Goal: Task Accomplishment & Management: Complete application form

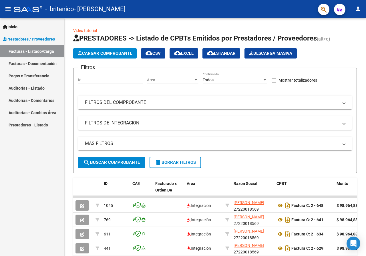
click at [361, 11] on mat-icon "person" at bounding box center [357, 8] width 7 height 7
click at [350, 40] on button "exit_to_app Salir" at bounding box center [346, 38] width 35 height 14
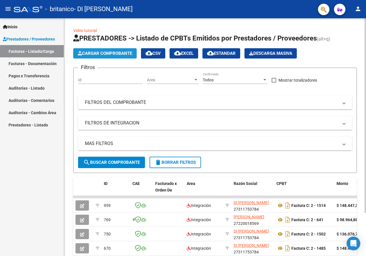
click at [114, 53] on span "Cargar Comprobante" at bounding box center [105, 53] width 54 height 5
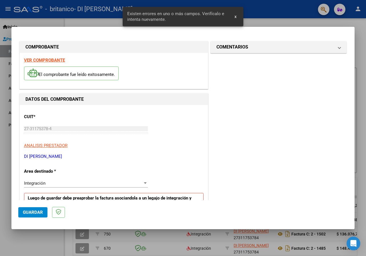
scroll to position [111, 0]
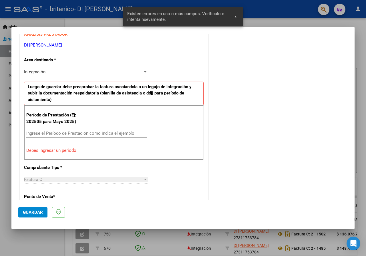
click at [71, 134] on input "Ingrese el Período de Prestación como indica el ejemplo" at bounding box center [86, 133] width 121 height 5
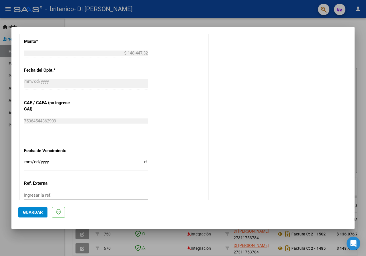
scroll to position [340, 0]
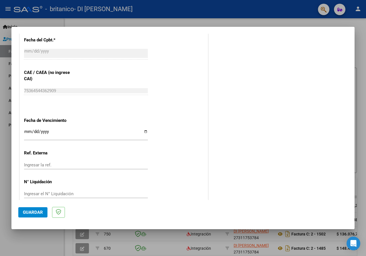
type input "202508"
click at [143, 132] on input "Ingresar la fecha" at bounding box center [86, 133] width 124 height 9
type input "2025-09-19"
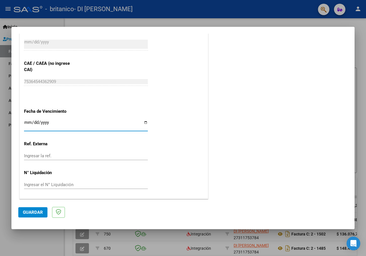
click at [37, 210] on span "Guardar" at bounding box center [33, 212] width 20 height 5
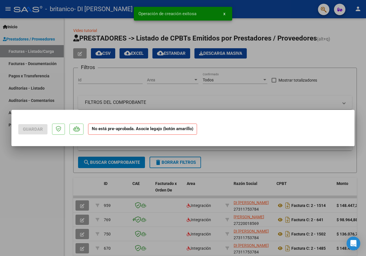
scroll to position [0, 0]
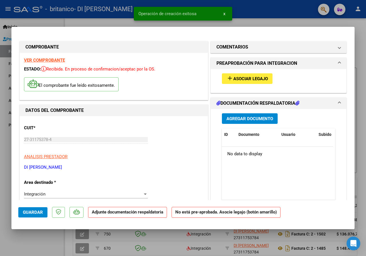
click at [242, 81] on span "Asociar Legajo" at bounding box center [250, 78] width 35 height 5
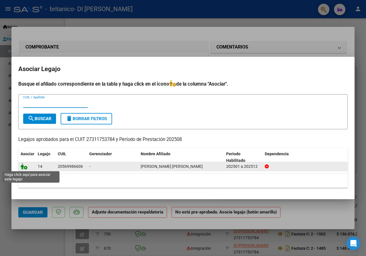
click at [25, 167] on icon at bounding box center [24, 166] width 7 height 6
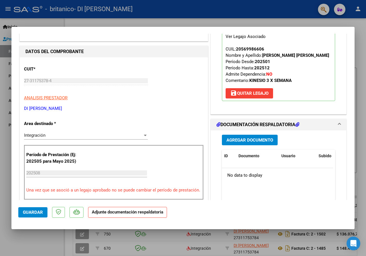
scroll to position [114, 0]
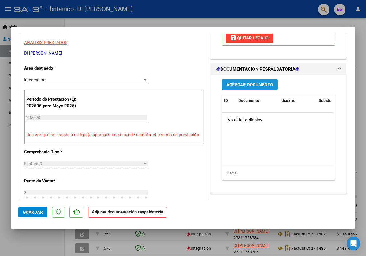
click at [254, 87] on span "Agregar Documento" at bounding box center [249, 84] width 47 height 5
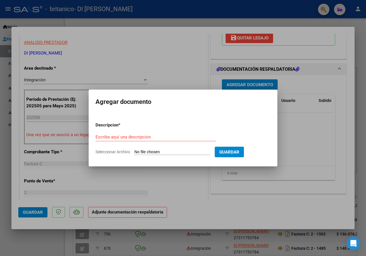
type input "C:\fakepath\CamScanner 09-09-2025 20.07.pdf"
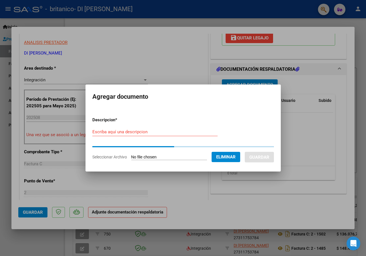
click at [151, 131] on input "Escriba aquí una descripcion" at bounding box center [154, 131] width 125 height 5
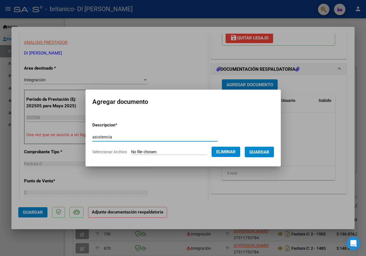
type input "asistencia"
click at [269, 153] on span "Guardar" at bounding box center [259, 152] width 20 height 5
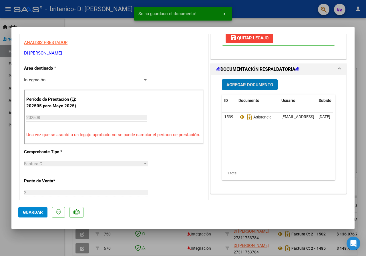
click at [39, 213] on span "Guardar" at bounding box center [33, 212] width 20 height 5
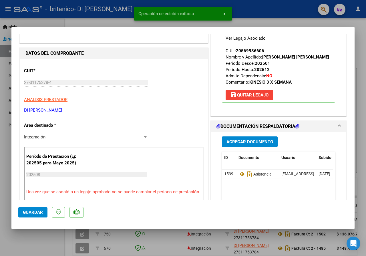
click at [303, 20] on div at bounding box center [183, 128] width 366 height 256
type input "$ 0,00"
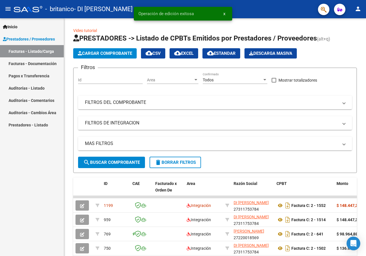
click at [360, 9] on mat-icon "person" at bounding box center [357, 8] width 7 height 7
click at [341, 37] on button "exit_to_app Salir" at bounding box center [346, 38] width 35 height 14
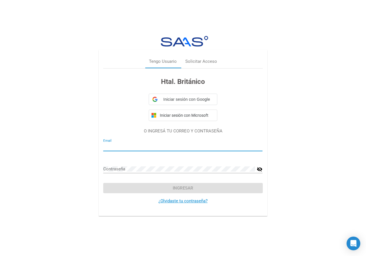
type input "[EMAIL_ADDRESS][DOMAIN_NAME]"
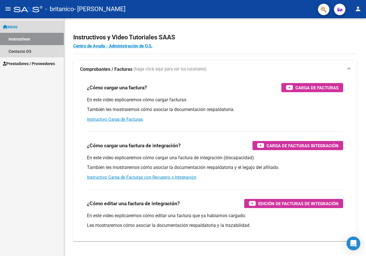
click at [39, 40] on link "Instructivos" at bounding box center [32, 39] width 64 height 12
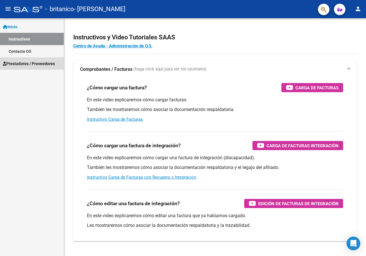
click at [37, 60] on link "Prestadores / Proveedores" at bounding box center [32, 63] width 64 height 12
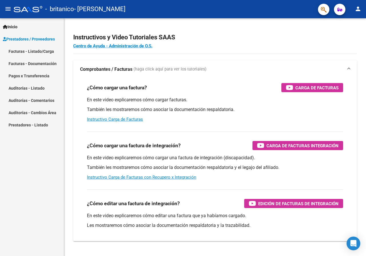
click at [47, 51] on link "Facturas - Listado/Carga" at bounding box center [32, 51] width 64 height 12
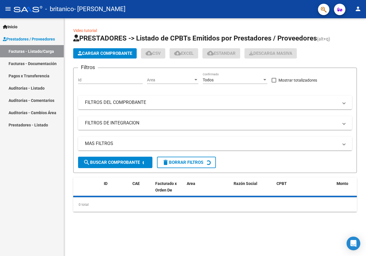
click at [123, 54] on span "Cargar Comprobante" at bounding box center [105, 53] width 54 height 5
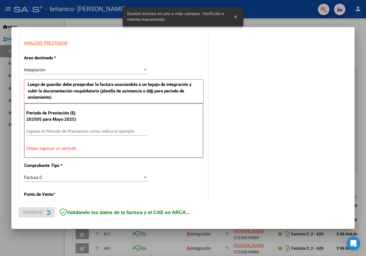
scroll to position [111, 0]
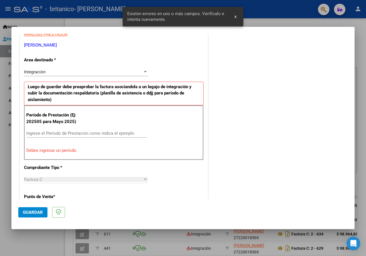
click at [54, 133] on input "Ingrese el Período de Prestación como indica el ejemplo" at bounding box center [86, 133] width 121 height 5
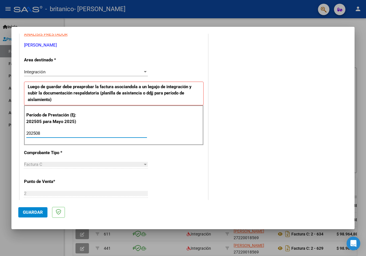
type input "202508"
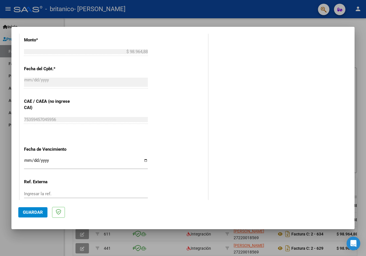
scroll to position [340, 0]
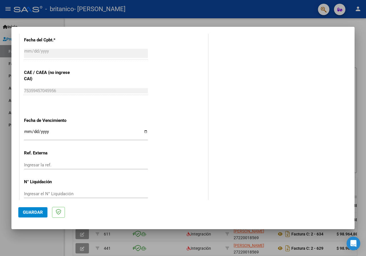
click at [144, 133] on input "Ingresar la fecha" at bounding box center [86, 133] width 124 height 9
type input "2025-09-11"
click at [31, 212] on span "Guardar" at bounding box center [33, 212] width 20 height 5
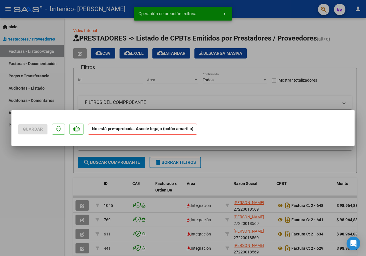
scroll to position [0, 0]
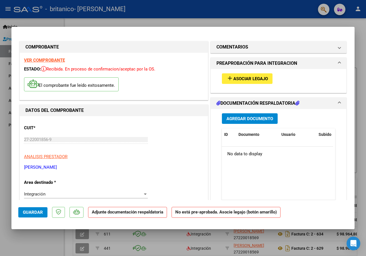
click at [250, 80] on span "Asociar Legajo" at bounding box center [250, 78] width 35 height 5
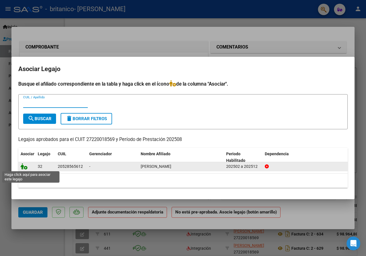
click at [24, 165] on icon at bounding box center [24, 166] width 7 height 6
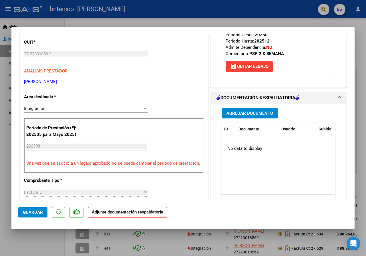
scroll to position [143, 0]
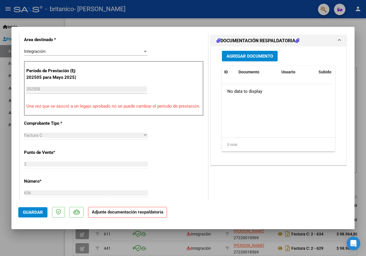
click at [239, 59] on span "Agregar Documento" at bounding box center [249, 56] width 47 height 5
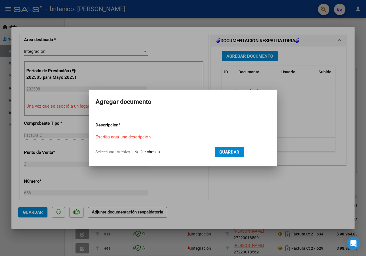
type input "C:\fakepath\CamScanner 09-09-2025 20.27.pdf"
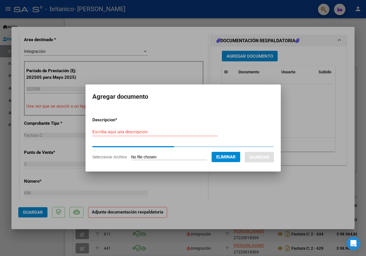
click at [160, 133] on input "Escriba aquí una descripcion" at bounding box center [154, 131] width 125 height 5
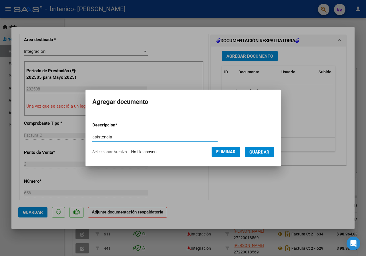
type input "asistencia"
click at [262, 155] on button "Guardar" at bounding box center [259, 152] width 29 height 11
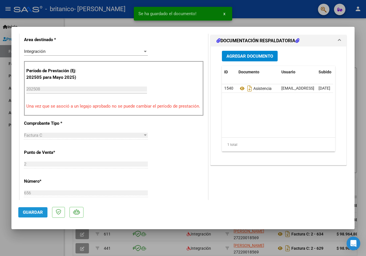
click at [39, 212] on span "Guardar" at bounding box center [33, 212] width 20 height 5
